Goal: Transaction & Acquisition: Download file/media

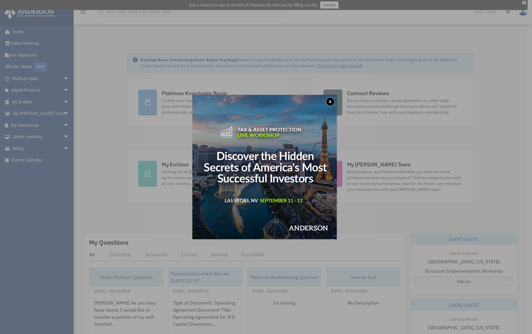
click at [330, 103] on button "x" at bounding box center [330, 101] width 9 height 9
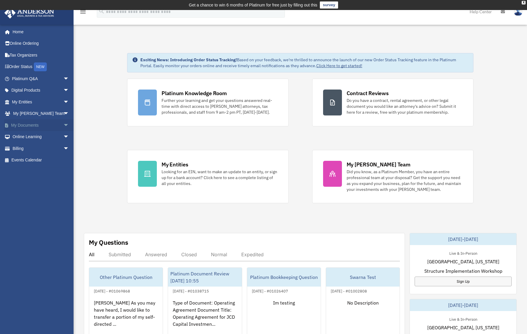
click at [63, 125] on span "arrow_drop_down" at bounding box center [69, 125] width 12 height 12
click at [42, 161] on link "Forms Library" at bounding box center [43, 160] width 70 height 12
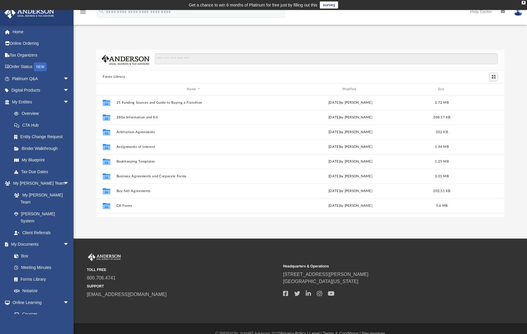
scroll to position [130, 404]
click at [202, 57] on input "Search files and folders" at bounding box center [326, 58] width 343 height 11
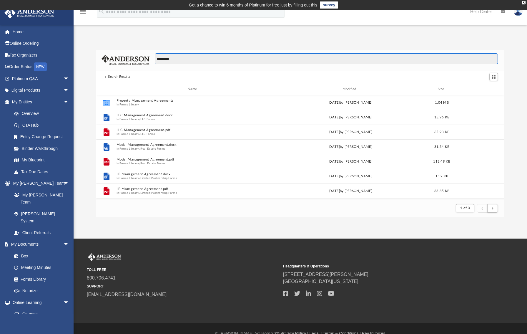
scroll to position [111, 404]
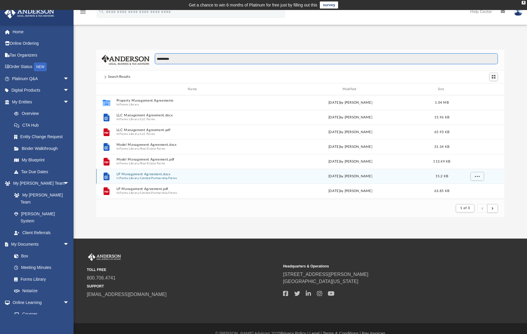
type input "**********"
click at [145, 177] on button "Limited Partnership Forms" at bounding box center [158, 178] width 37 height 4
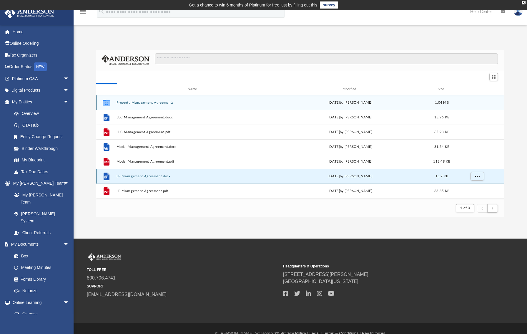
scroll to position [130, 404]
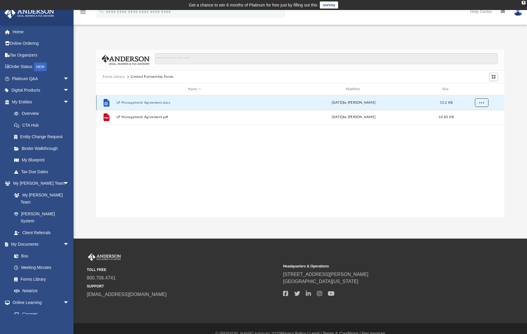
click at [481, 103] on span "More options" at bounding box center [482, 102] width 5 height 3
click at [473, 125] on li "Download" at bounding box center [476, 124] width 17 height 6
click at [20, 32] on link "Home" at bounding box center [41, 32] width 74 height 12
